Goal: Task Accomplishment & Management: Use online tool/utility

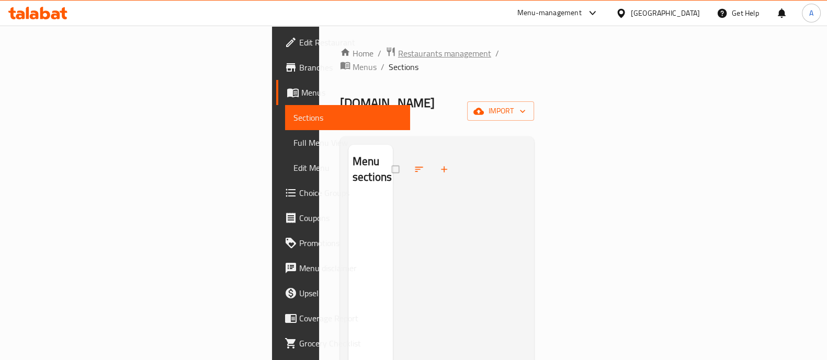
click at [398, 55] on span "Restaurants management" at bounding box center [444, 53] width 93 height 13
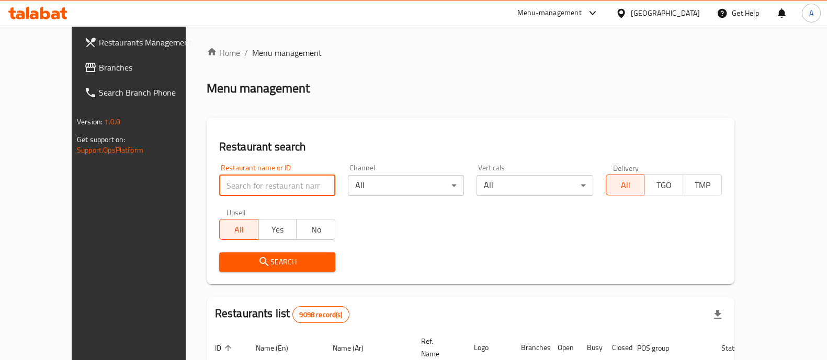
click at [291, 191] on input "search" at bounding box center [277, 185] width 116 height 21
type input "biovet"
click button "Search" at bounding box center [277, 262] width 116 height 19
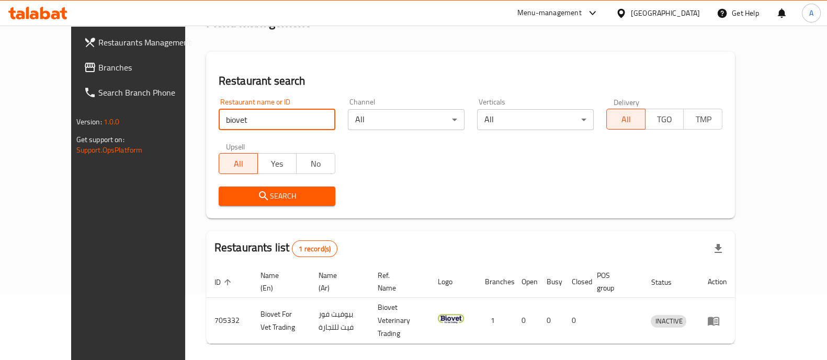
scroll to position [85, 0]
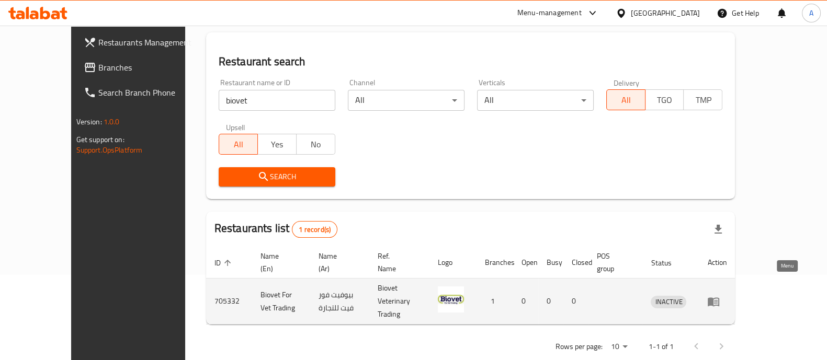
click at [720, 296] on icon "enhanced table" at bounding box center [713, 302] width 13 height 13
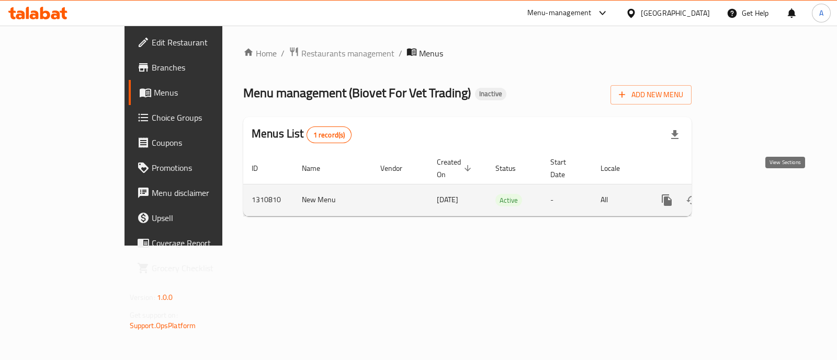
click at [748, 194] on icon "enhanced table" at bounding box center [742, 200] width 13 height 13
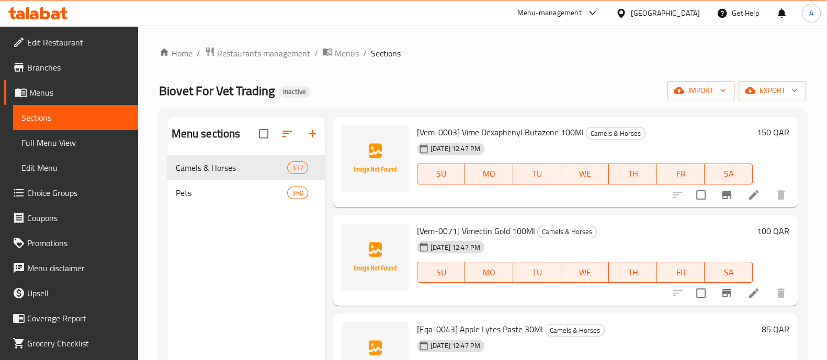
scroll to position [7191, 0]
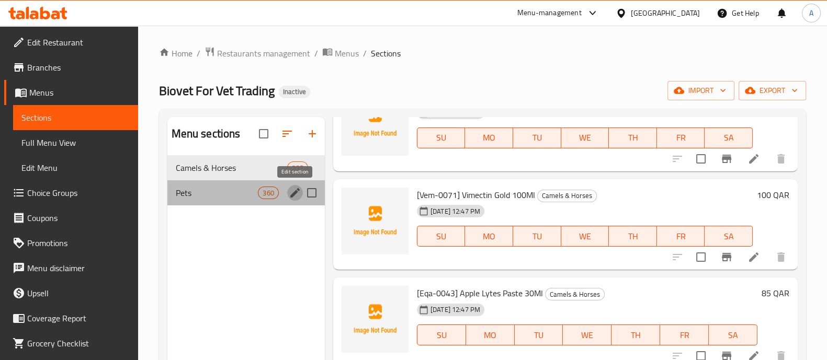
click at [288, 189] on button "edit" at bounding box center [295, 193] width 16 height 16
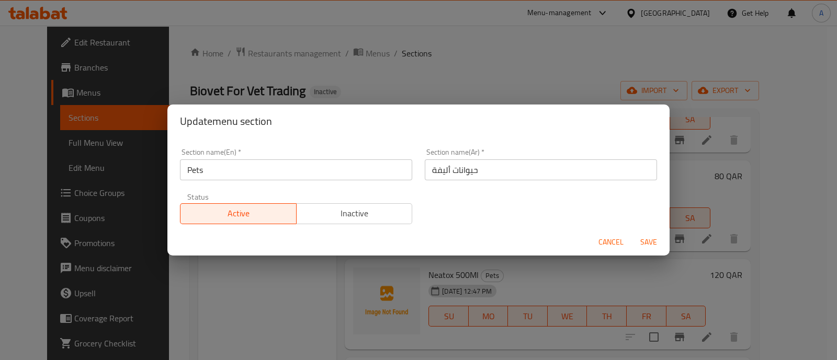
click at [615, 242] on span "Cancel" at bounding box center [610, 242] width 25 height 13
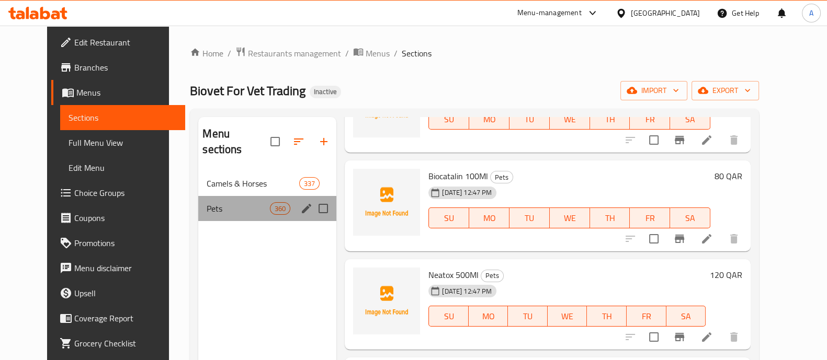
click at [212, 202] on span "Pets" at bounding box center [238, 208] width 63 height 13
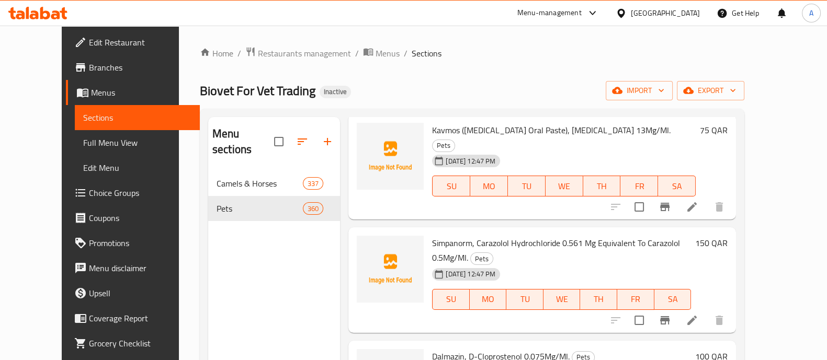
scroll to position [7649, 0]
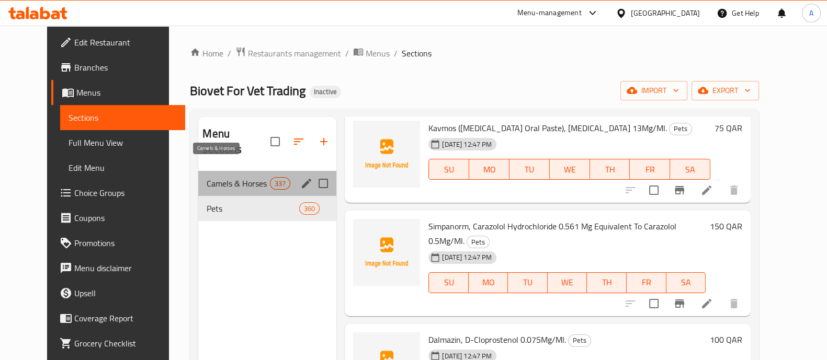
click at [231, 177] on span "Camels & Horses" at bounding box center [238, 183] width 63 height 13
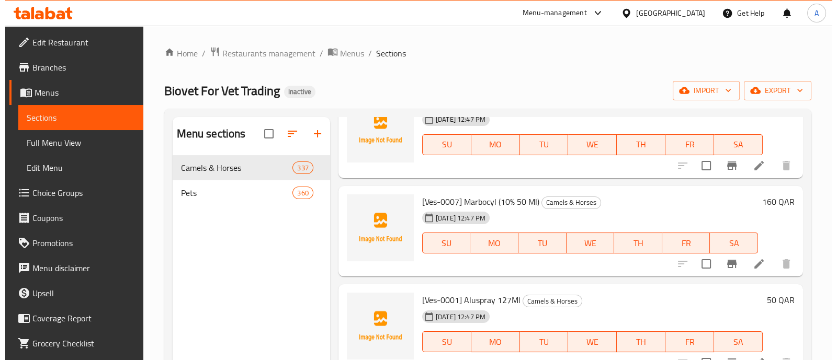
scroll to position [3399, 0]
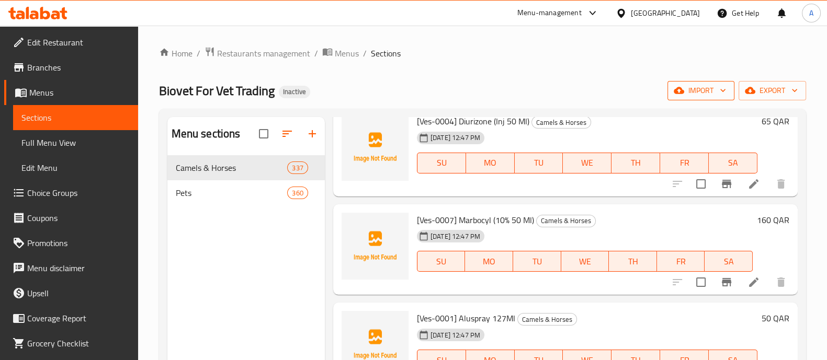
click at [706, 90] on span "import" at bounding box center [701, 90] width 50 height 13
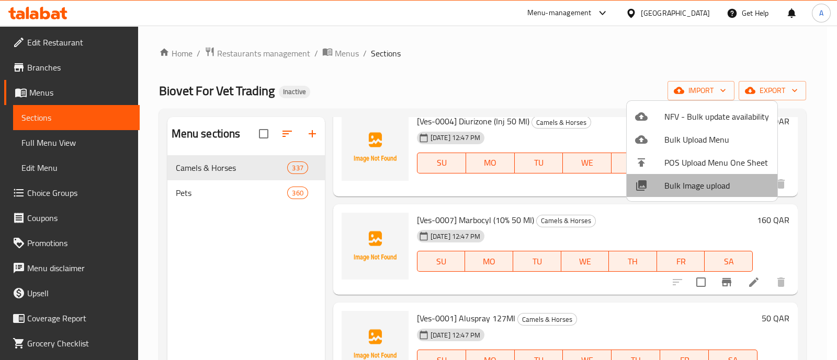
click at [706, 186] on span "Bulk Image upload" at bounding box center [716, 185] width 105 height 13
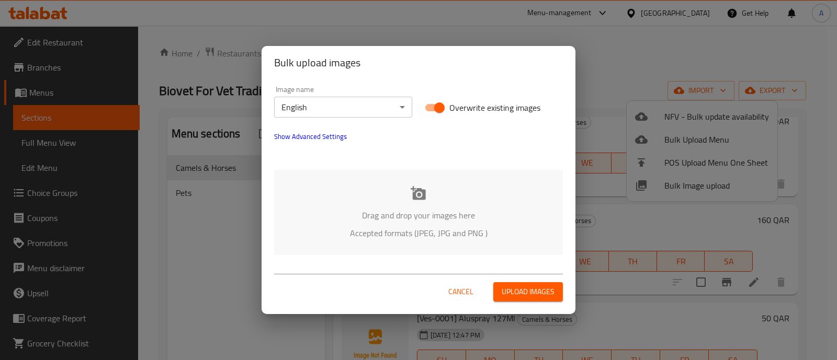
click at [419, 195] on icon at bounding box center [418, 193] width 15 height 14
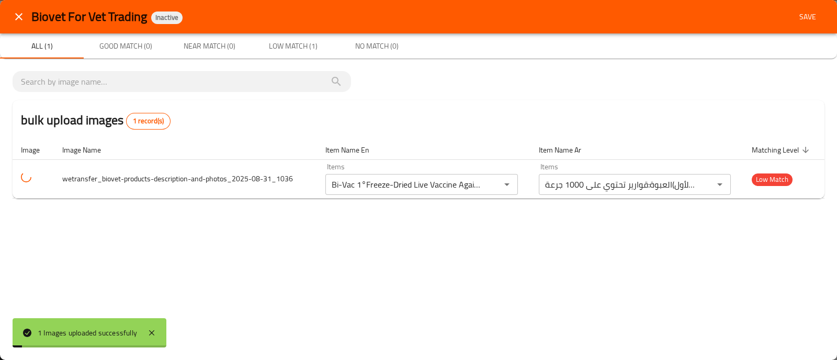
type input "Bi-Vac 1°Freeze-Dried Live Vaccine Against Infectious [MEDICAL_DATA] (1St Vacci…"
type input "بي-فاك 1°لقاح حي مجفف بالتجميد ضد التهاب القصبات المعدية (التحصين الأول)العبوة:…"
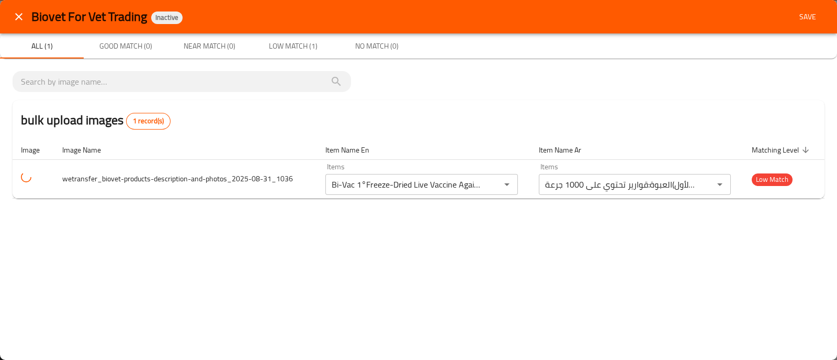
type input "Bi-Vac 1°Freeze-Dried Live Vaccine Against Infectious [MEDICAL_DATA] (1St Vacci…"
type input "بي-فاك 1°لقاح حي مجفف بالتجميد ضد التهاب القصبات المعدية (التحصين الأول)العبوة:…"
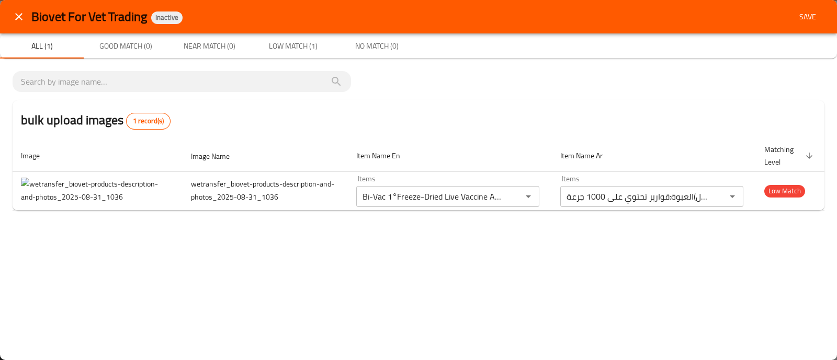
click at [18, 15] on icon "close" at bounding box center [19, 16] width 13 height 13
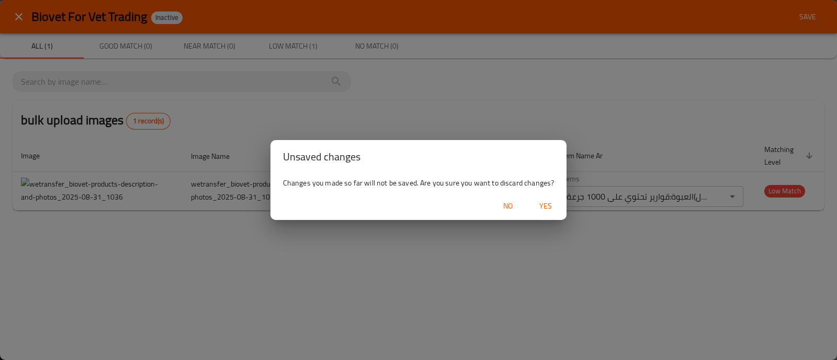
click at [544, 205] on span "Yes" at bounding box center [545, 206] width 25 height 13
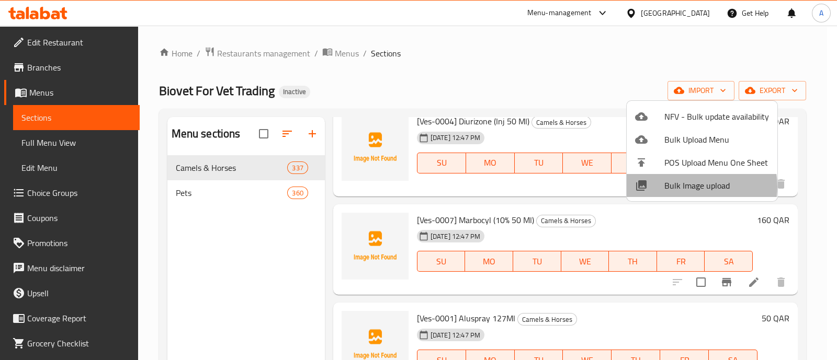
click at [689, 187] on span "Bulk Image upload" at bounding box center [716, 185] width 105 height 13
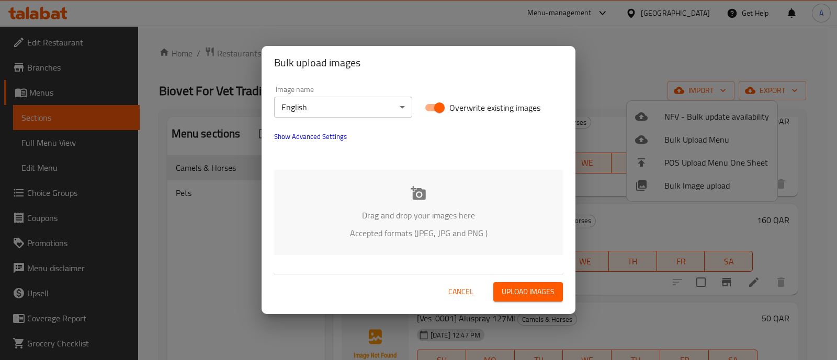
click at [422, 198] on icon at bounding box center [418, 193] width 15 height 14
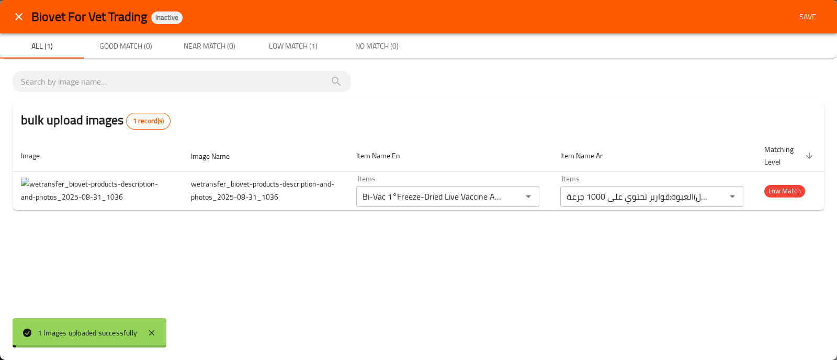
type input "Bi-Vac 1°Freeze-Dried Live Vaccine Against Infectious [MEDICAL_DATA] (1St Vacci…"
type input "بي-فاك 1°لقاح حي مجفف بالتجميد ضد التهاب القصبات المعدية (التحصين الأول)العبوة:…"
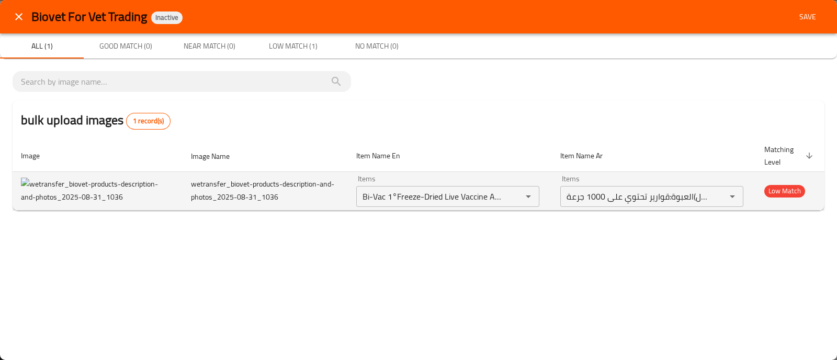
click at [79, 188] on img "enhanced table" at bounding box center [95, 191] width 149 height 26
click at [790, 190] on span "Low Match" at bounding box center [784, 191] width 41 height 12
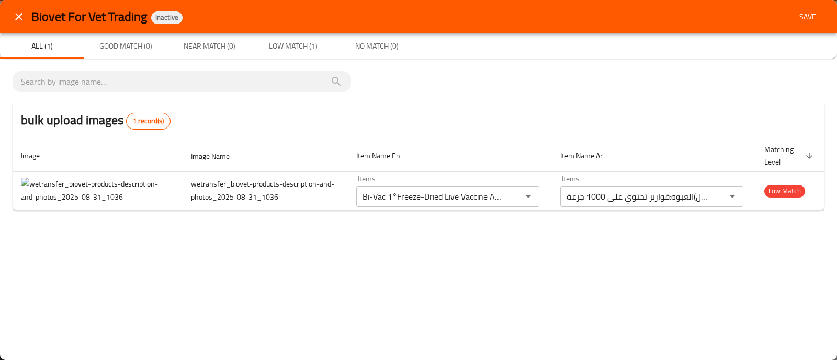
click at [15, 16] on icon "close" at bounding box center [19, 16] width 13 height 13
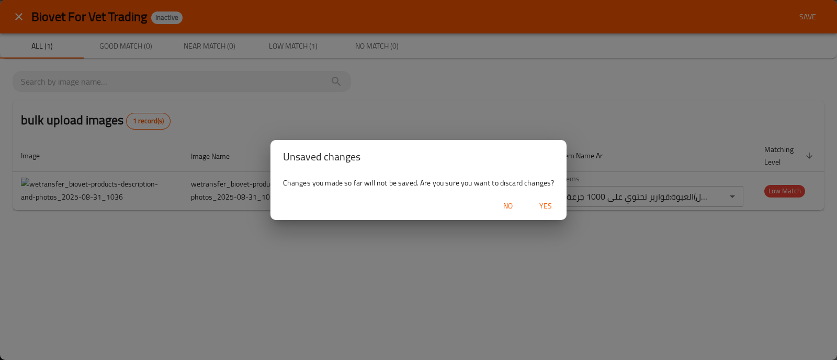
click at [547, 205] on span "Yes" at bounding box center [545, 206] width 25 height 13
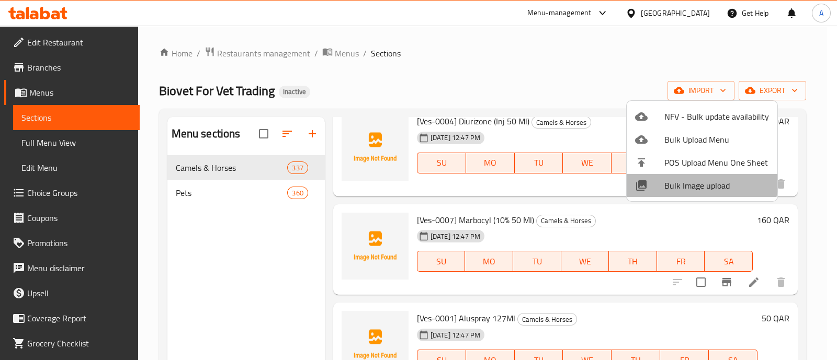
click at [699, 183] on span "Bulk Image upload" at bounding box center [716, 185] width 105 height 13
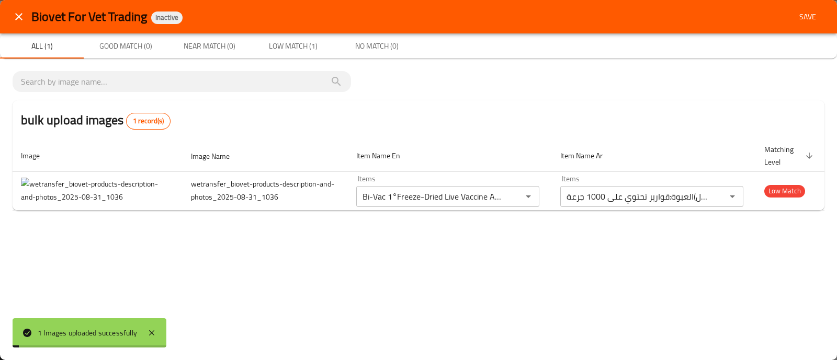
type input "Bi-Vac 1°Freeze-Dried Live Vaccine Against Infectious [MEDICAL_DATA] (1St Vacci…"
type input "بي-فاك 1°لقاح حي مجفف بالتجميد ضد التهاب القصبات المعدية (التحصين الأول)العبوة:…"
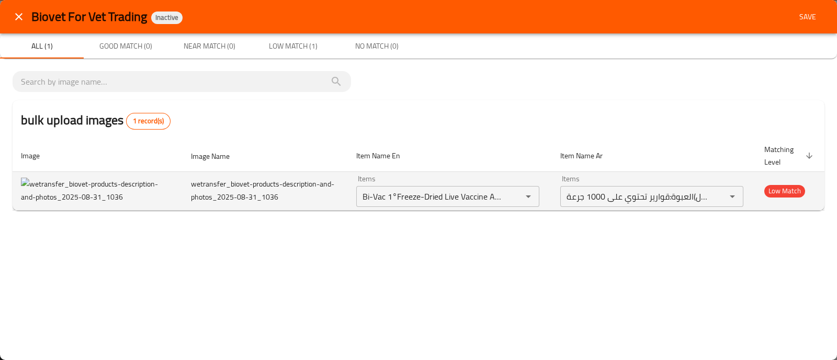
click at [107, 189] on img "enhanced table" at bounding box center [95, 191] width 149 height 26
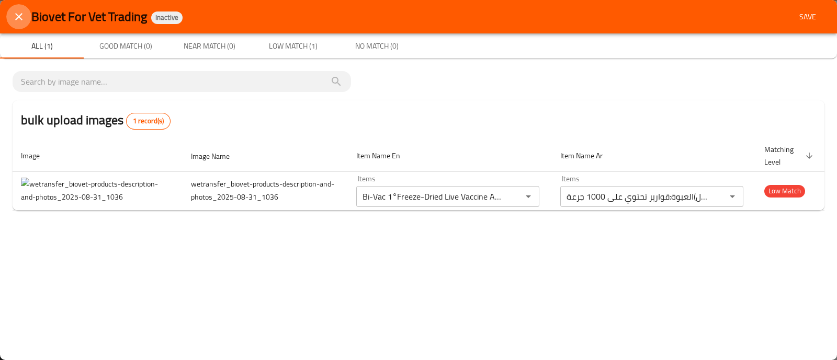
click at [21, 18] on icon "close" at bounding box center [19, 16] width 13 height 13
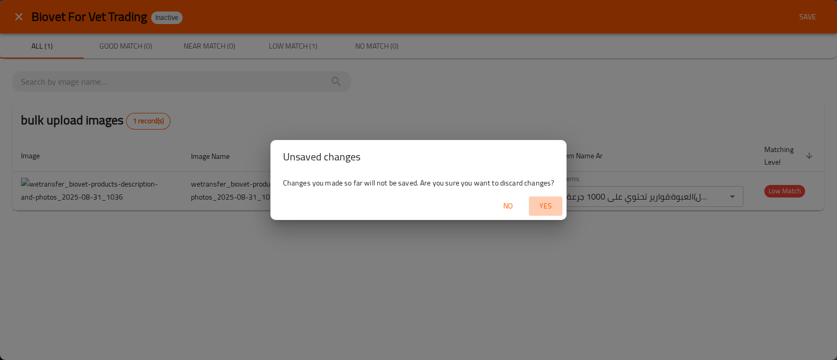
click at [543, 203] on span "Yes" at bounding box center [545, 206] width 25 height 13
